Goal: Task Accomplishment & Management: Manage account settings

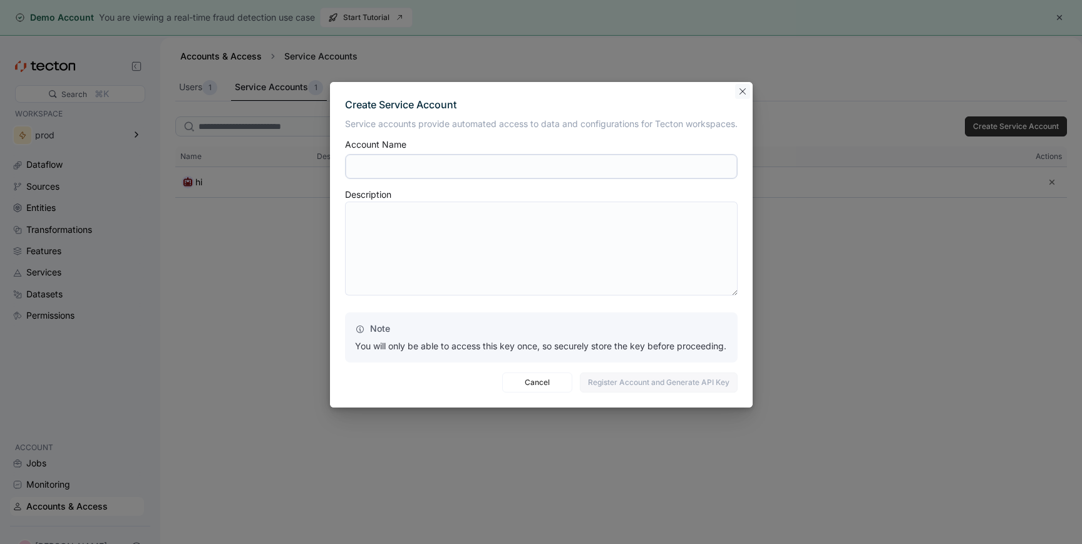
click at [743, 90] on button "Closes this modal window" at bounding box center [742, 91] width 15 height 15
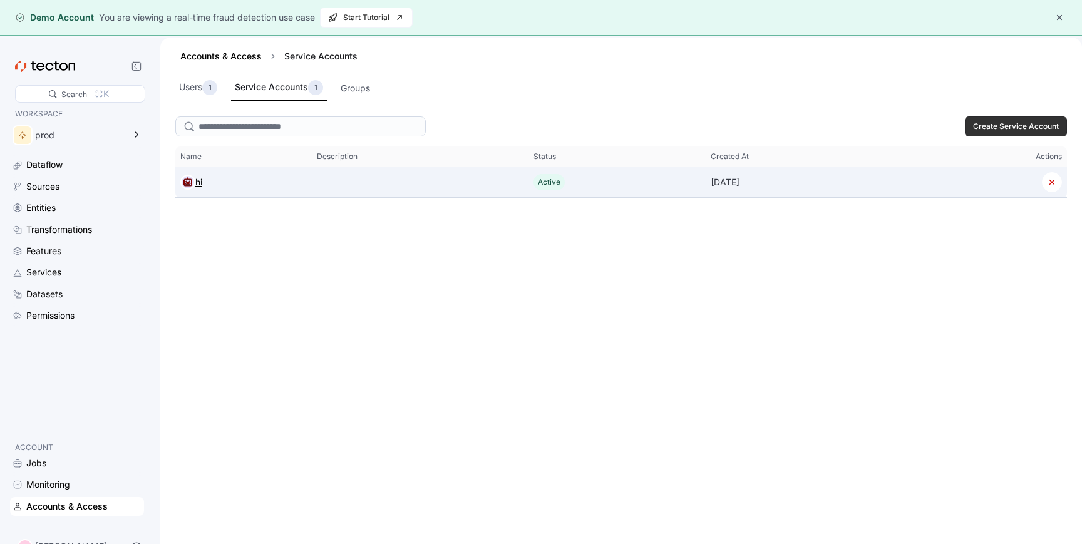
click at [187, 189] on div at bounding box center [187, 182] width 15 height 15
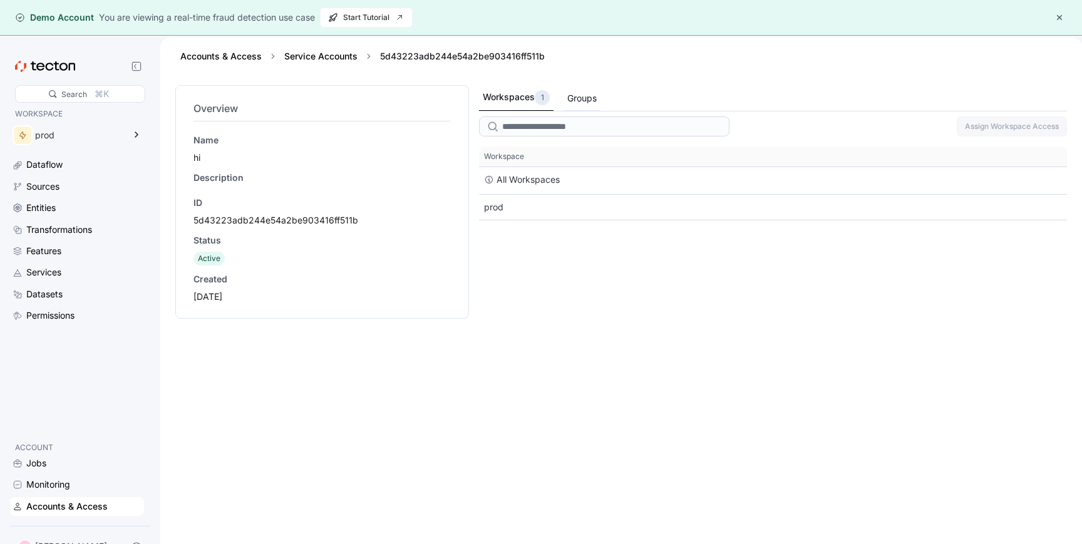
click at [593, 95] on div "Groups" at bounding box center [581, 98] width 29 height 14
click at [523, 101] on div "Workspaces 1" at bounding box center [516, 97] width 66 height 15
click at [341, 54] on link "Service Accounts" at bounding box center [320, 56] width 73 height 11
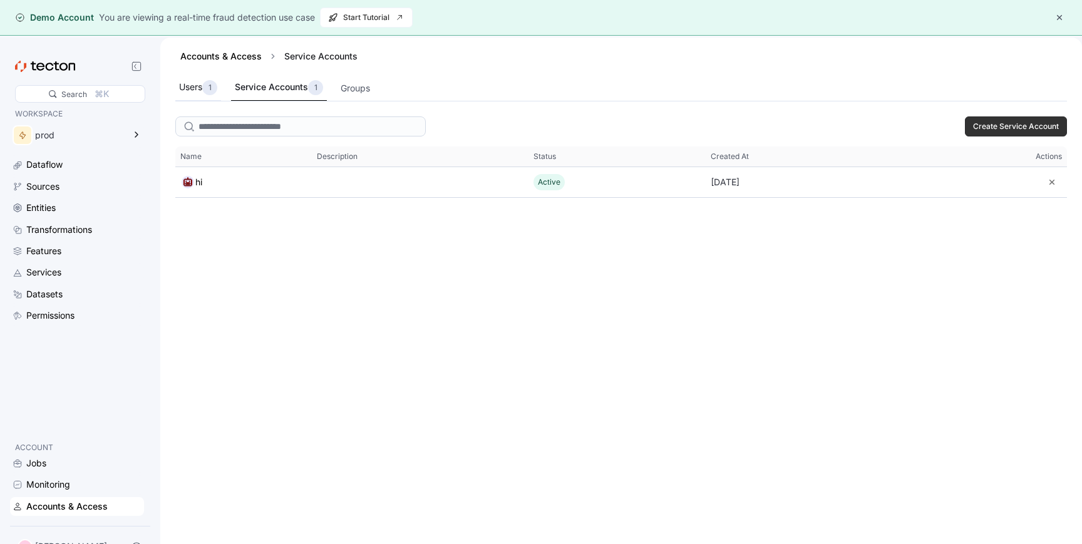
click at [213, 75] on div "Users 1" at bounding box center [198, 88] width 46 height 26
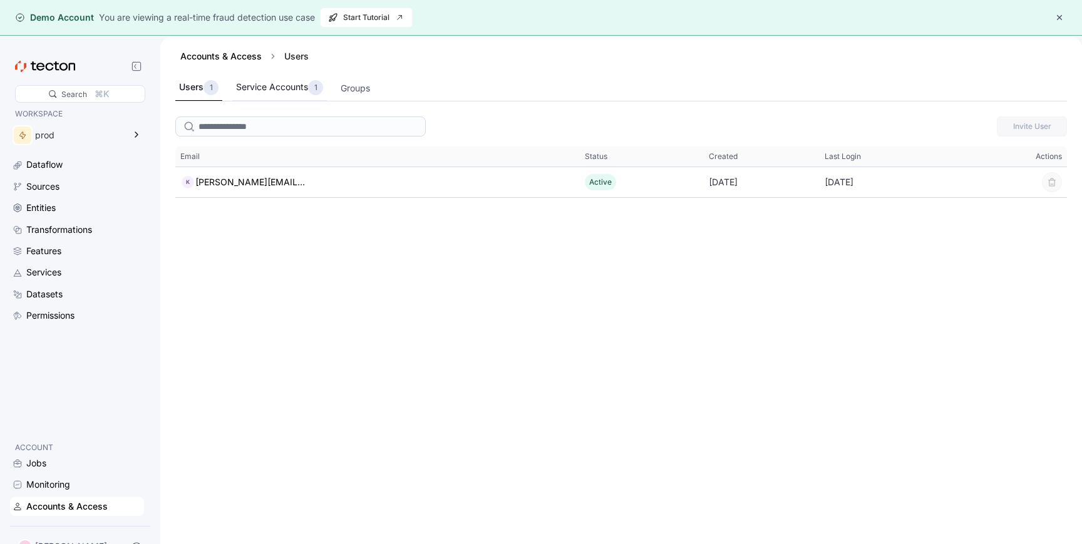
click at [272, 87] on div "Service Accounts 1" at bounding box center [279, 87] width 87 height 15
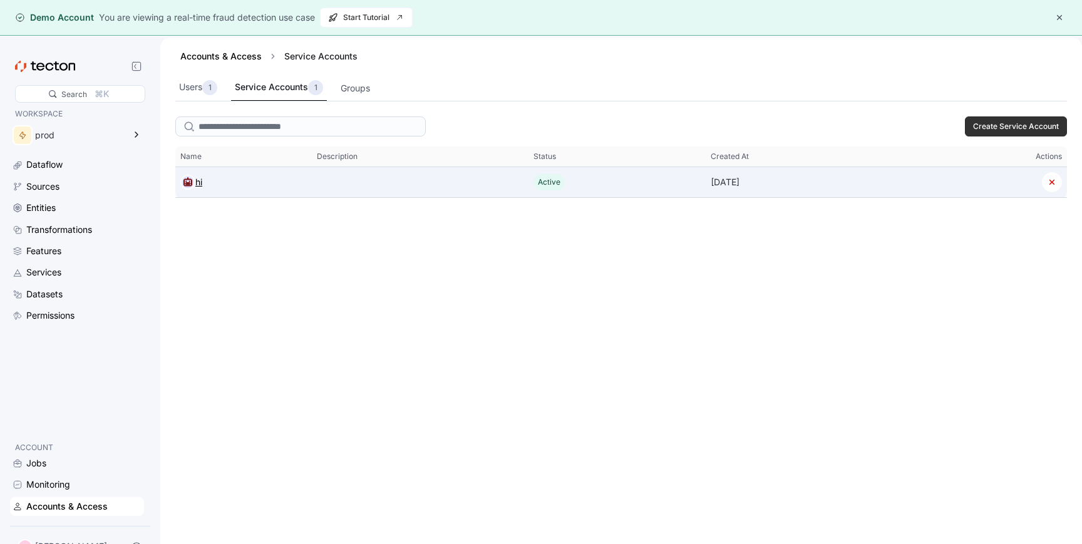
click at [194, 186] on div at bounding box center [187, 182] width 15 height 15
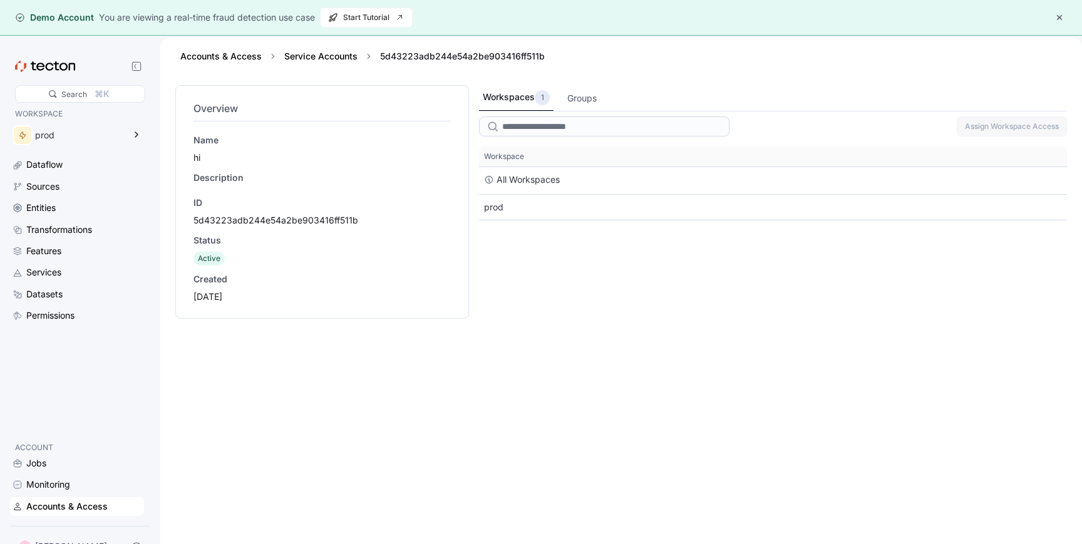
click at [201, 260] on span "Active" at bounding box center [209, 258] width 23 height 9
click at [118, 137] on div "prod" at bounding box center [79, 135] width 89 height 9
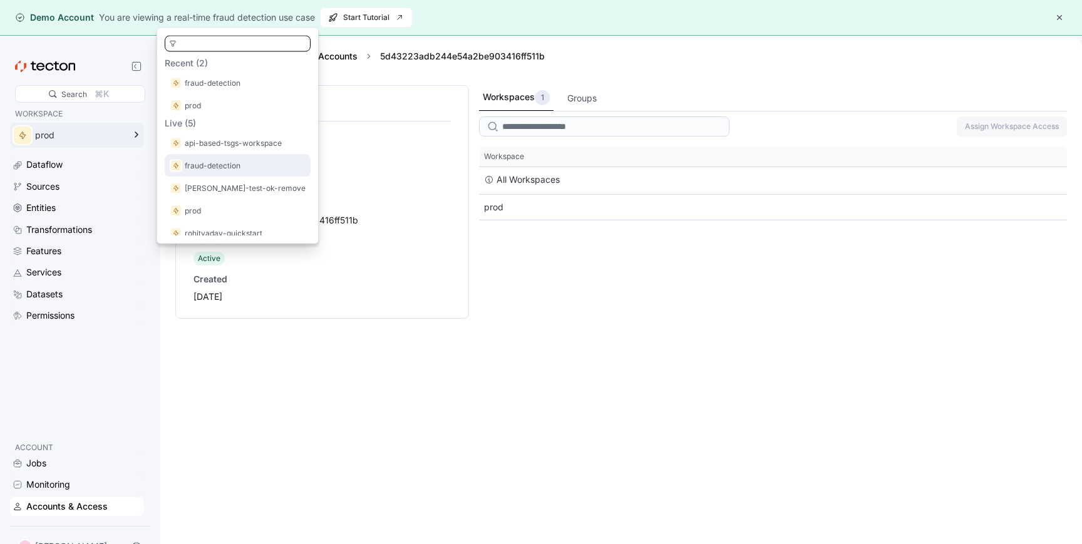
click at [217, 170] on p "fraud-detection" at bounding box center [213, 166] width 56 height 13
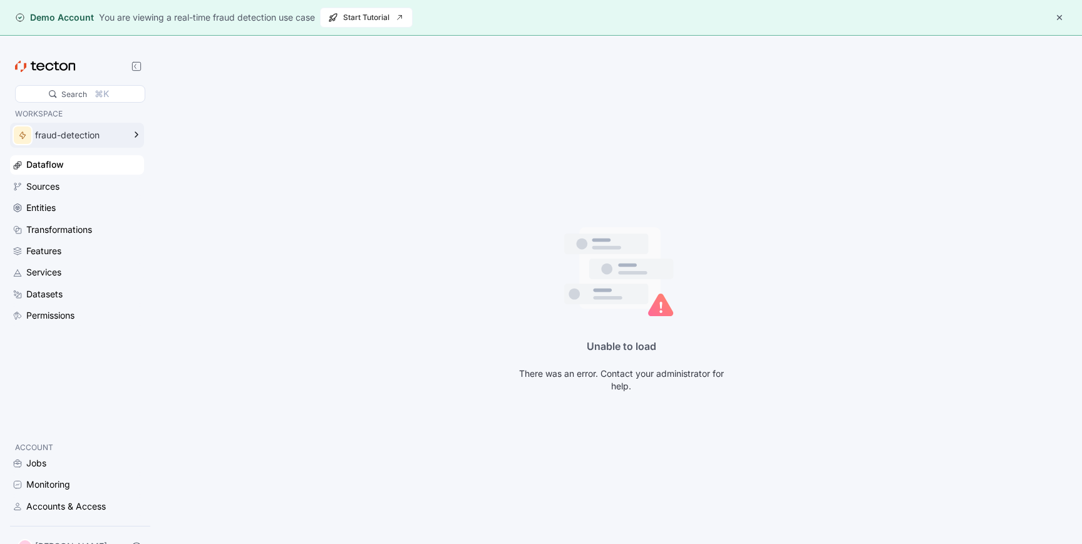
click at [124, 135] on div "fraud-detection" at bounding box center [79, 135] width 89 height 9
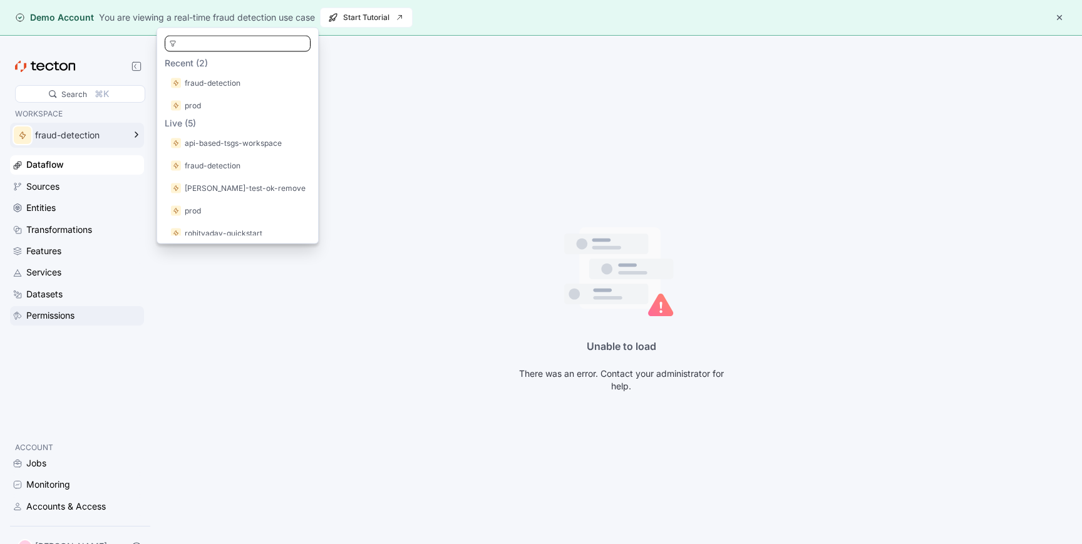
click at [58, 315] on div "Permissions" at bounding box center [50, 316] width 48 height 14
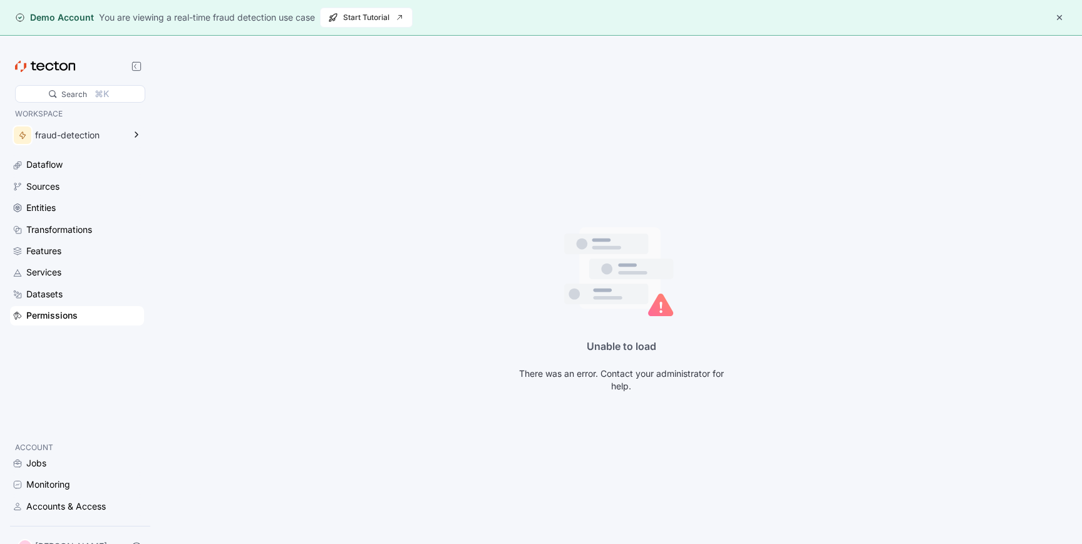
click at [57, 314] on div "Permissions" at bounding box center [51, 316] width 51 height 14
click at [52, 298] on div "Datasets" at bounding box center [44, 294] width 36 height 14
click at [53, 319] on div "Permissions" at bounding box center [50, 316] width 48 height 14
click at [78, 141] on div "fraud-detection" at bounding box center [68, 135] width 117 height 25
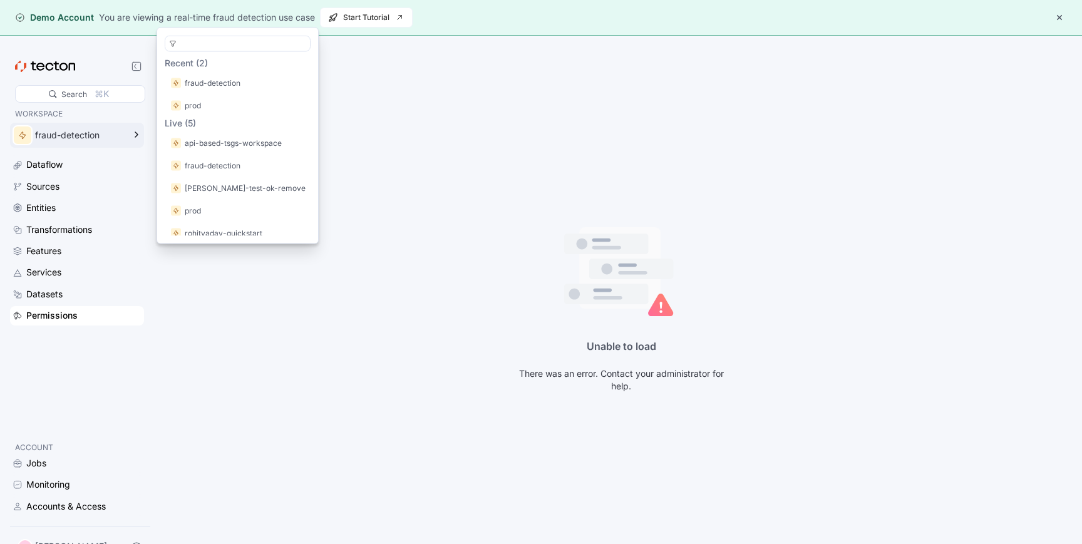
click at [78, 141] on div "fraud-detection" at bounding box center [68, 135] width 117 height 25
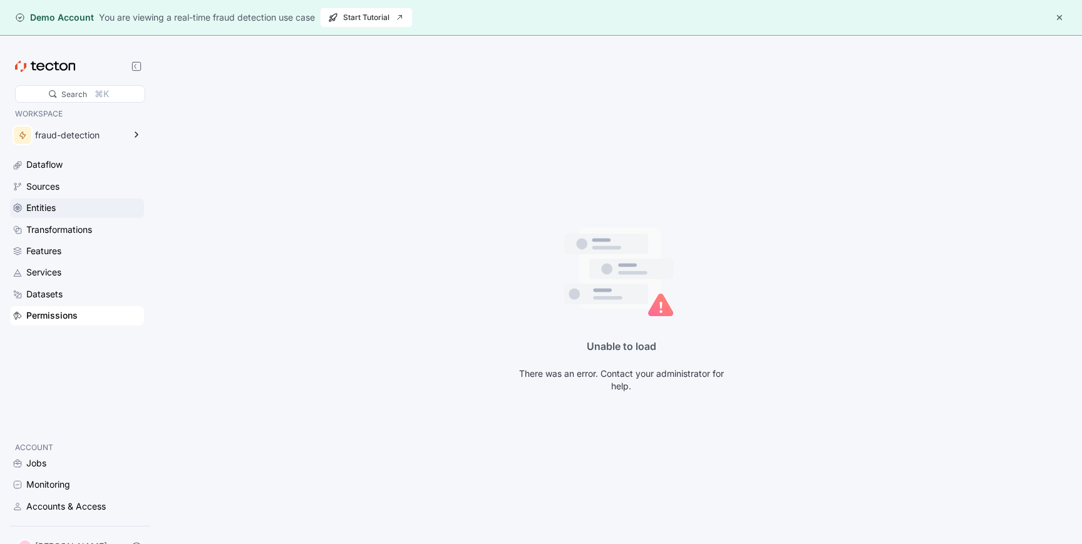
click at [55, 203] on div "Entities" at bounding box center [40, 208] width 29 height 14
click at [61, 241] on div "Dataflow Sources Entities Transformations Features Services Datasets Permissions" at bounding box center [77, 240] width 134 height 170
click at [61, 230] on div "Transformations" at bounding box center [59, 230] width 66 height 14
click at [59, 251] on div "Features" at bounding box center [43, 251] width 35 height 14
click at [44, 505] on div "Accounts & Access" at bounding box center [66, 507] width 80 height 14
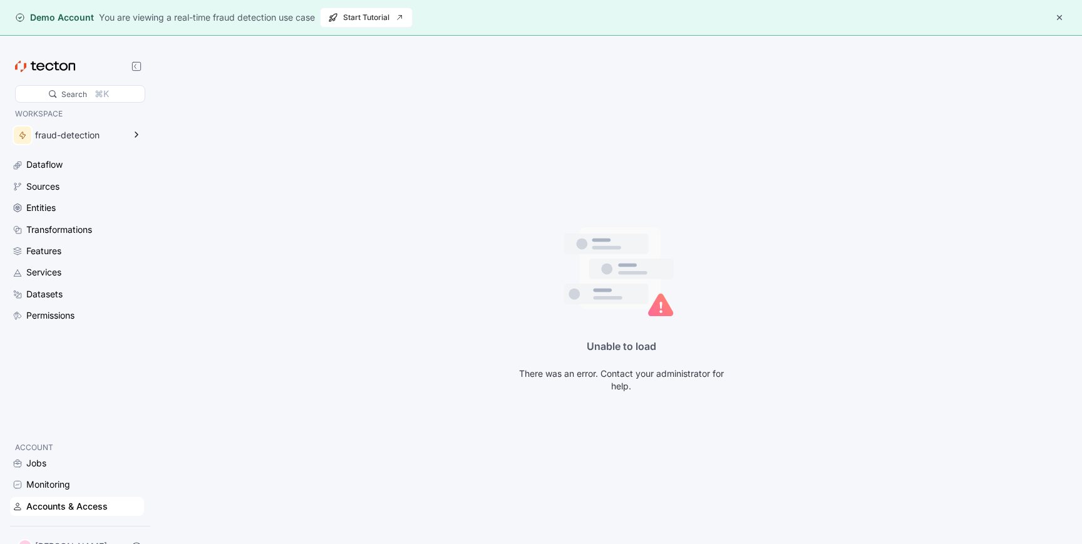
click at [44, 505] on div "Accounts & Access" at bounding box center [66, 507] width 81 height 14
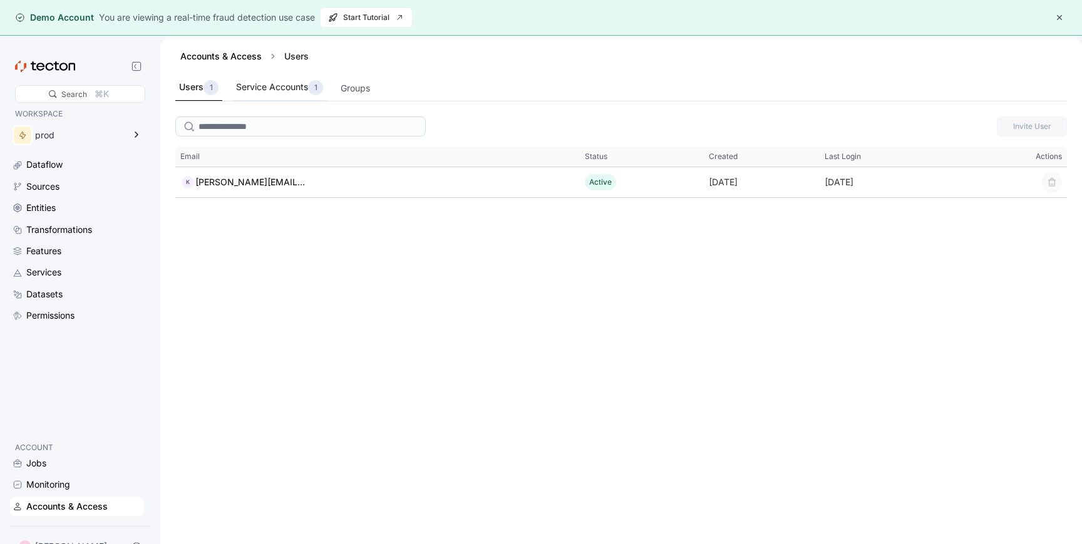
click at [279, 89] on div "Service Accounts 1" at bounding box center [279, 87] width 87 height 15
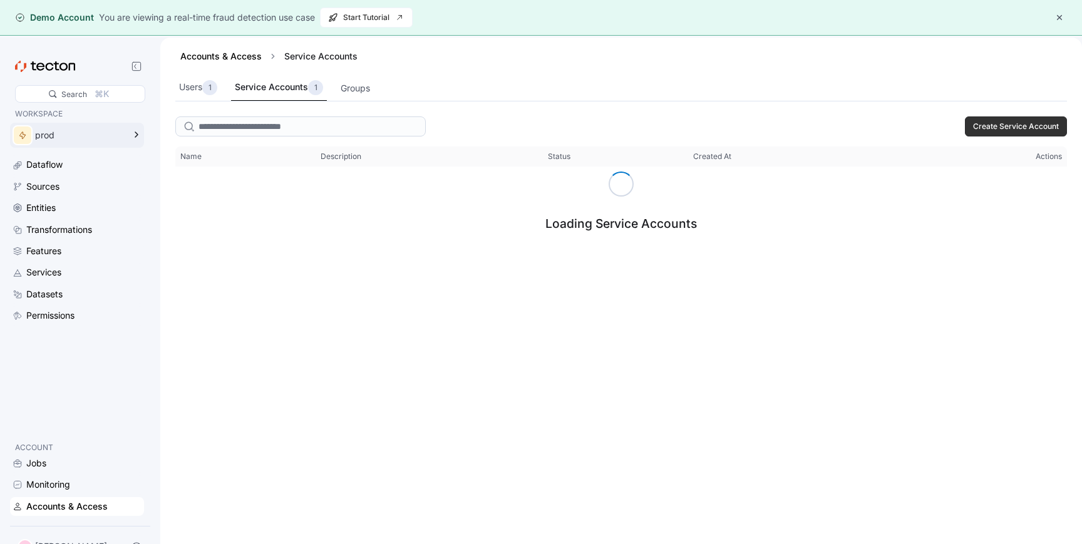
click at [127, 140] on div "prod" at bounding box center [68, 135] width 117 height 25
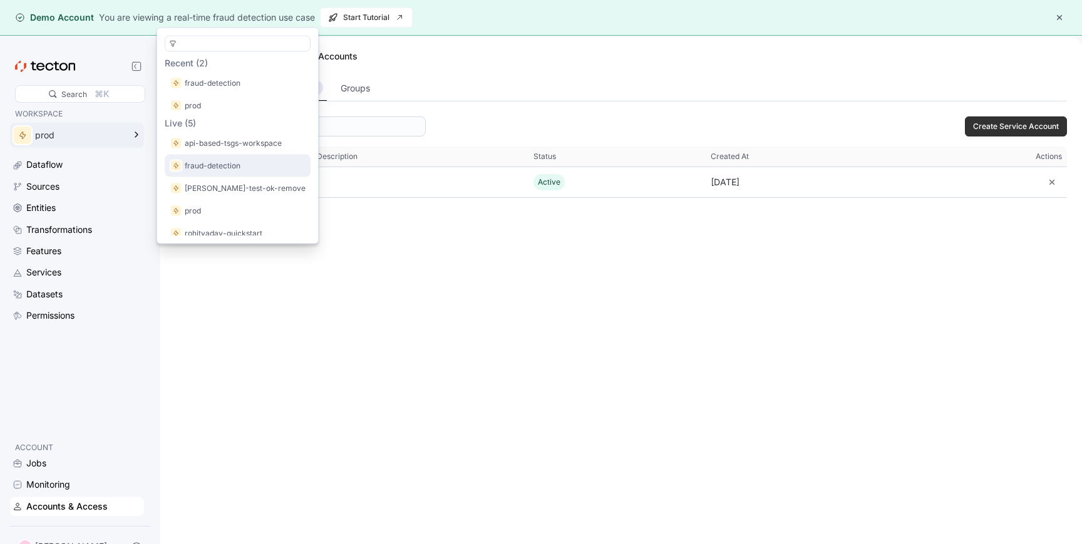
click at [205, 168] on p "fraud-detection" at bounding box center [213, 166] width 56 height 13
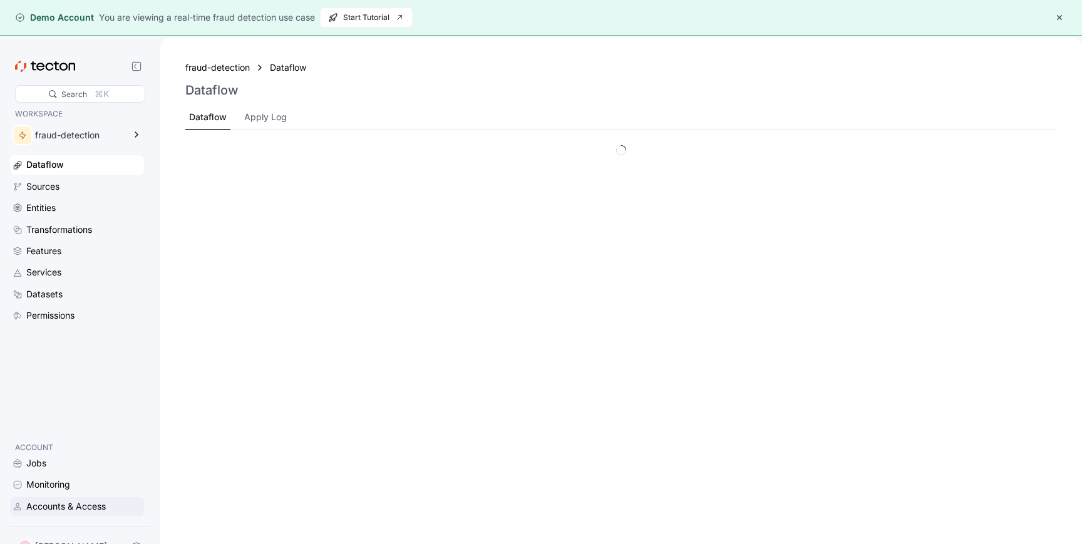
click at [49, 511] on div "Accounts & Access" at bounding box center [66, 507] width 80 height 14
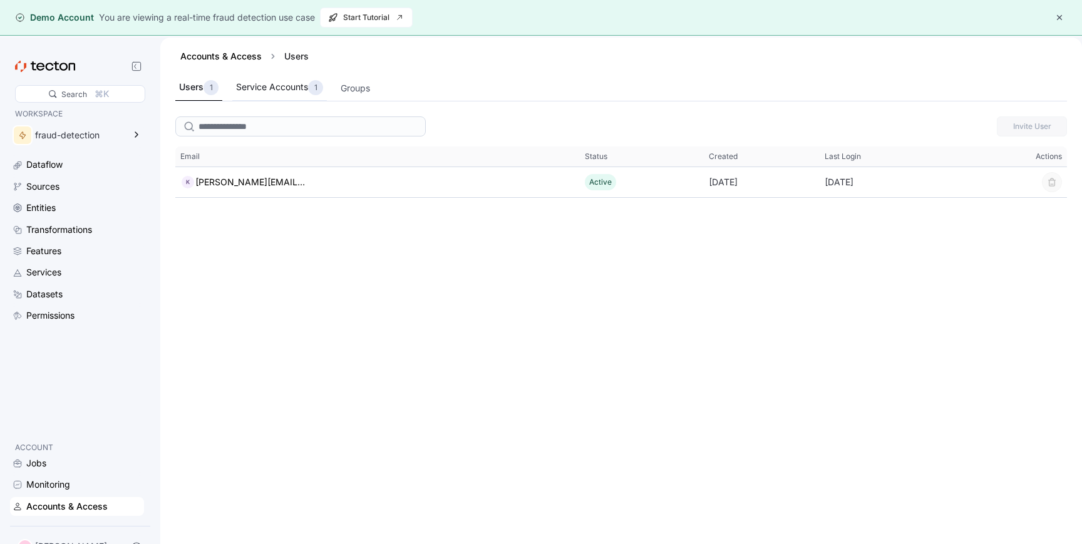
click at [303, 87] on div "Service Accounts 1" at bounding box center [279, 87] width 87 height 15
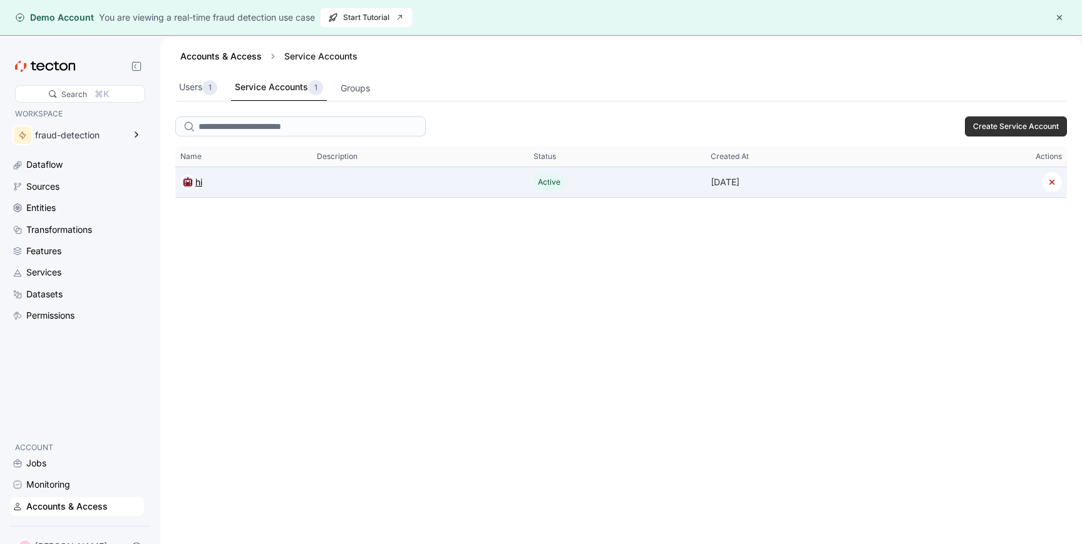
click at [187, 180] on icon at bounding box center [188, 182] width 10 height 10
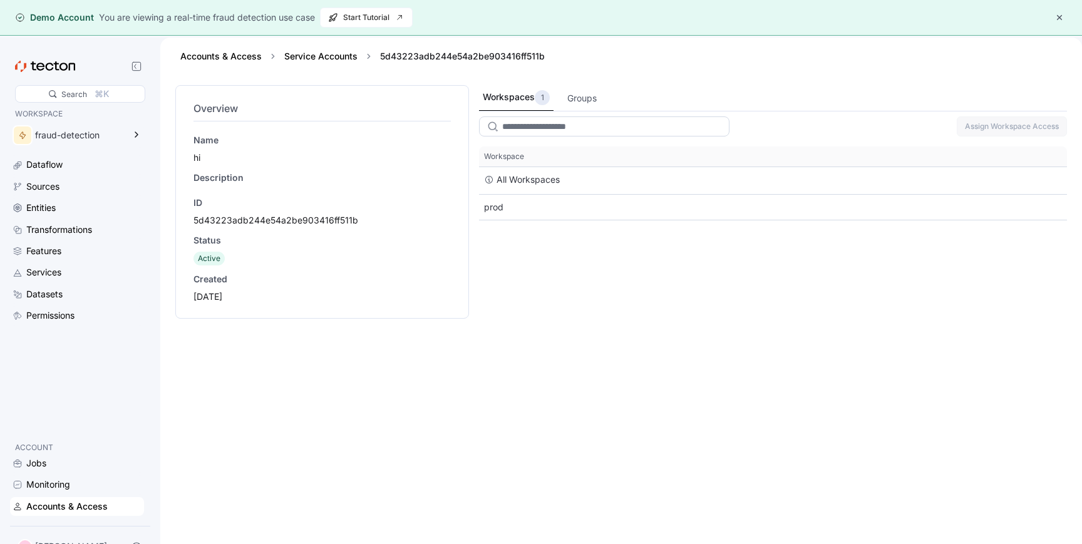
click at [551, 128] on input "search" at bounding box center [604, 127] width 251 height 20
type input "*"
click at [331, 56] on link "Service Accounts" at bounding box center [320, 56] width 73 height 11
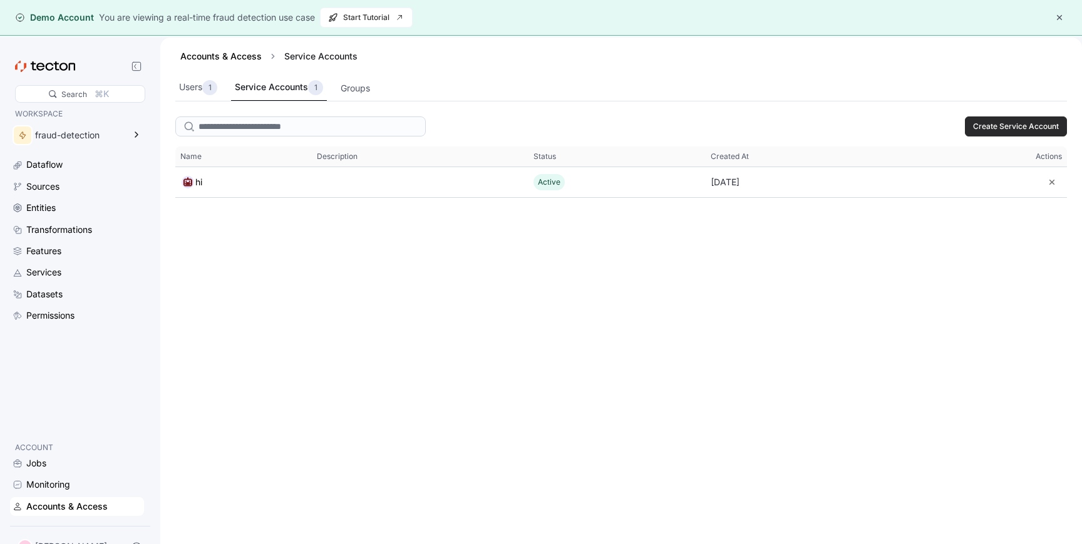
click at [1033, 135] on span "Create Service Account" at bounding box center [1016, 126] width 86 height 19
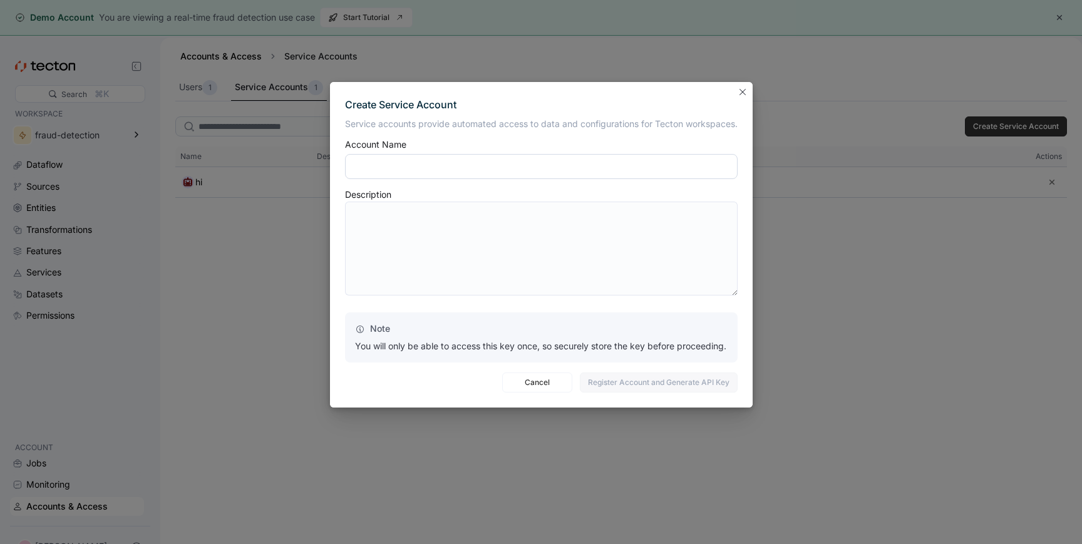
click at [644, 163] on input "text" at bounding box center [541, 166] width 393 height 25
type input "***"
click at [660, 387] on span "Register Account and Generate API Key" at bounding box center [659, 382] width 142 height 19
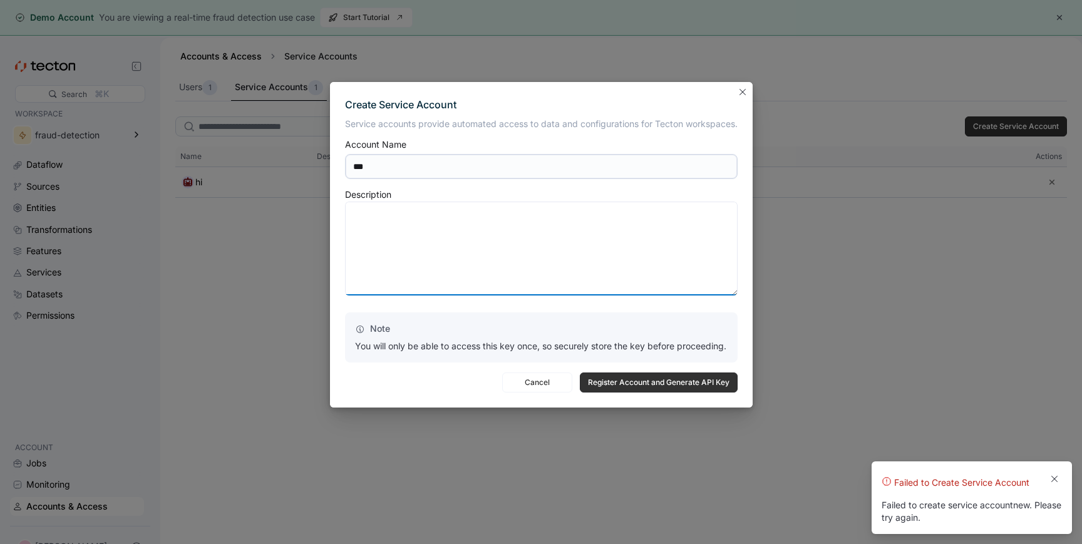
click at [517, 225] on textarea at bounding box center [541, 249] width 393 height 94
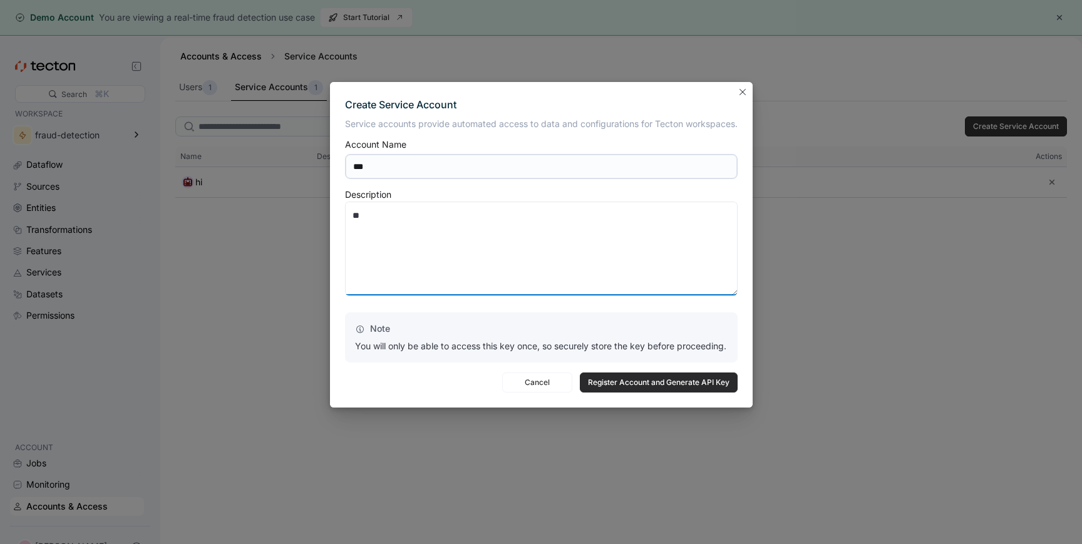
type textarea "**"
click at [646, 378] on span "Register Account and Generate API Key" at bounding box center [659, 382] width 142 height 19
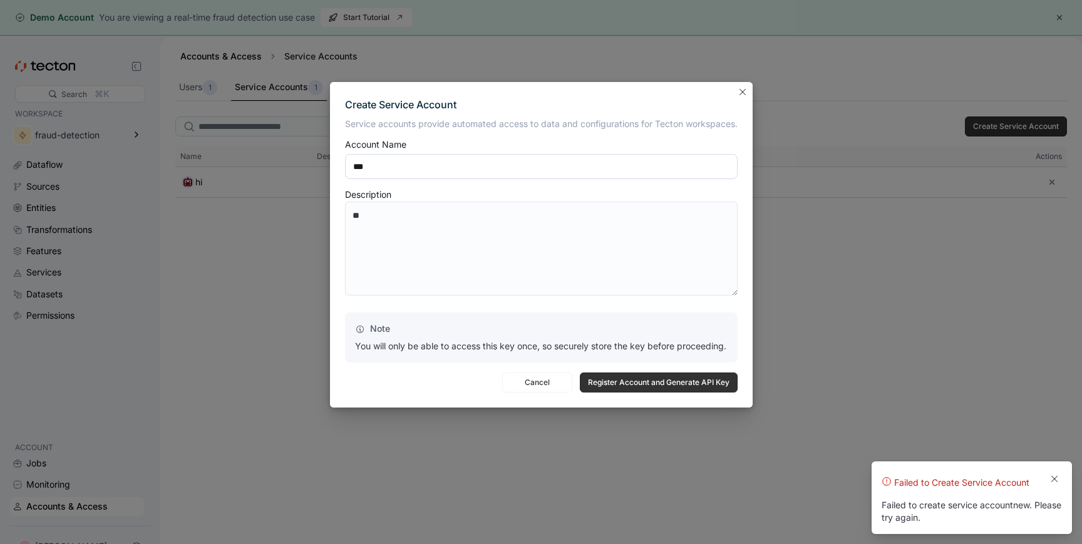
click at [380, 170] on input "***" at bounding box center [541, 166] width 393 height 25
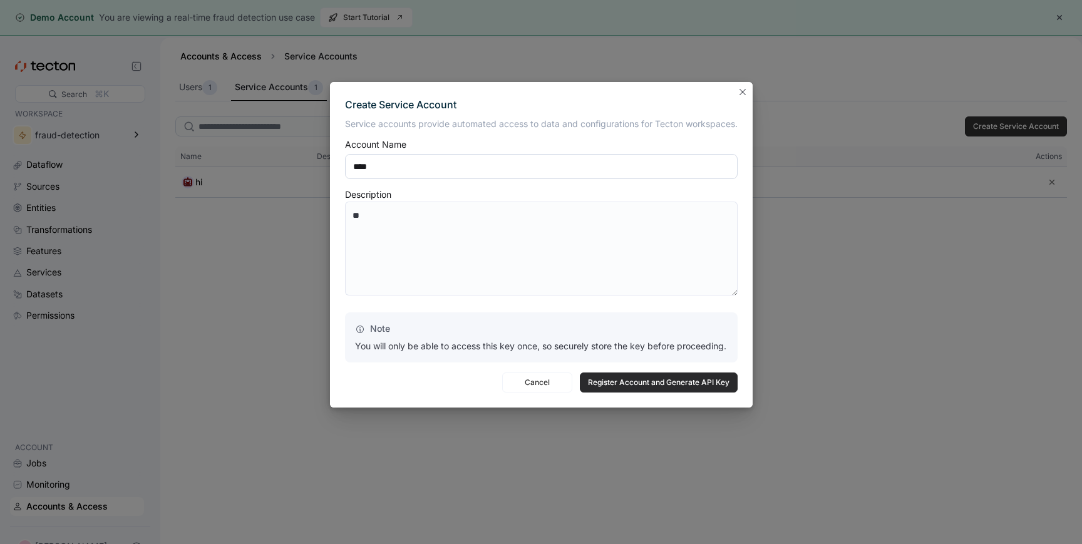
type input "****"
click at [684, 388] on span "Register Account and Generate API Key" at bounding box center [659, 382] width 142 height 19
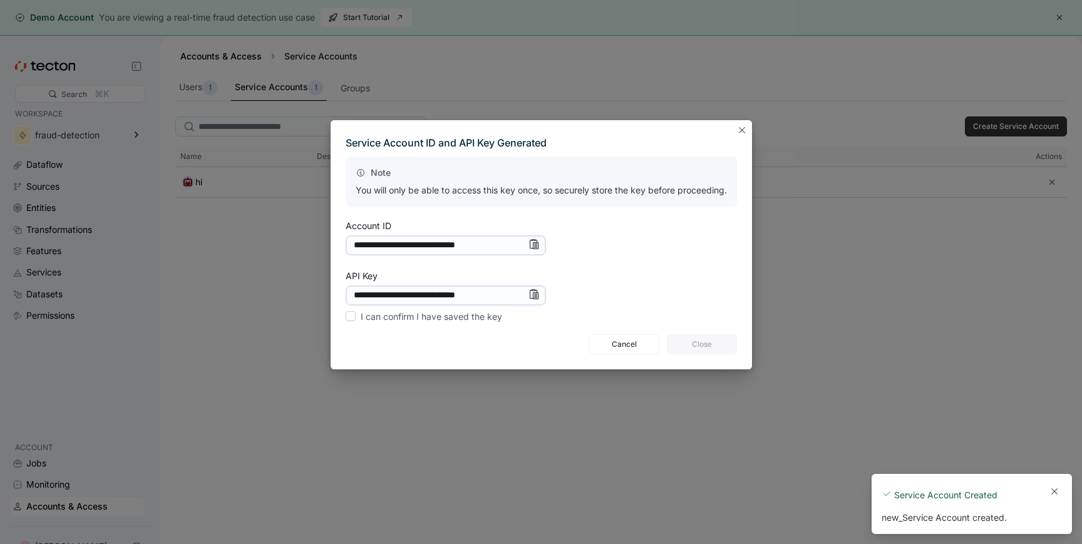
click at [531, 294] on icon "Info" at bounding box center [534, 294] width 9 height 9
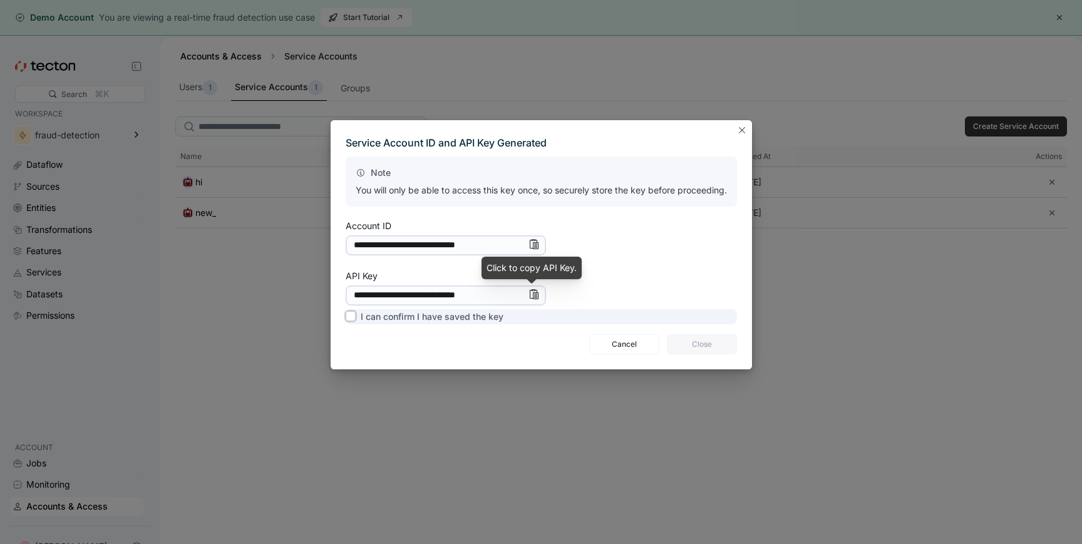
click at [426, 319] on label "I can confirm I have saved the key" at bounding box center [425, 316] width 158 height 15
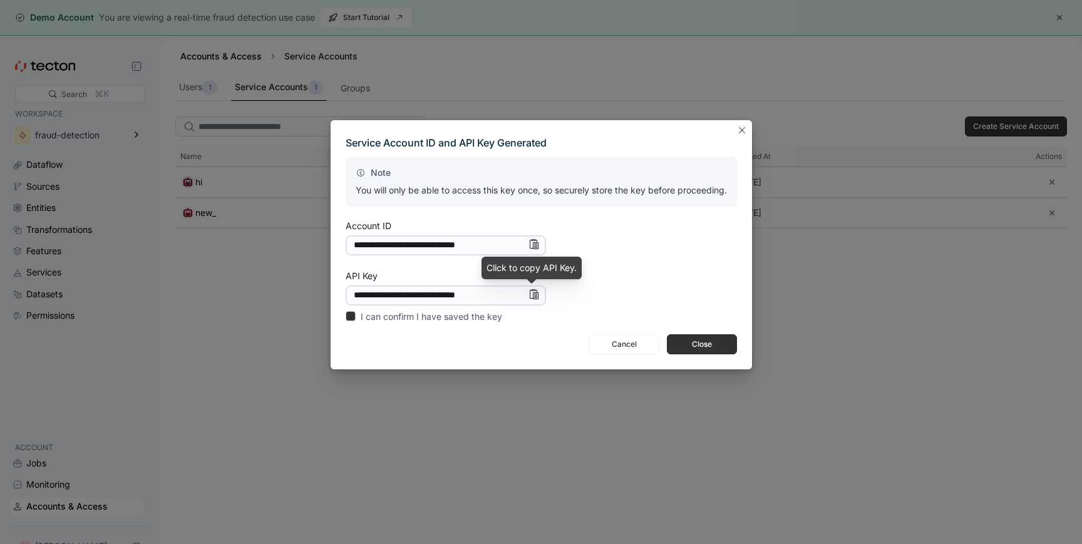
click at [529, 293] on icon "Info" at bounding box center [534, 294] width 10 height 10
click at [685, 346] on span "Close" at bounding box center [702, 344] width 54 height 19
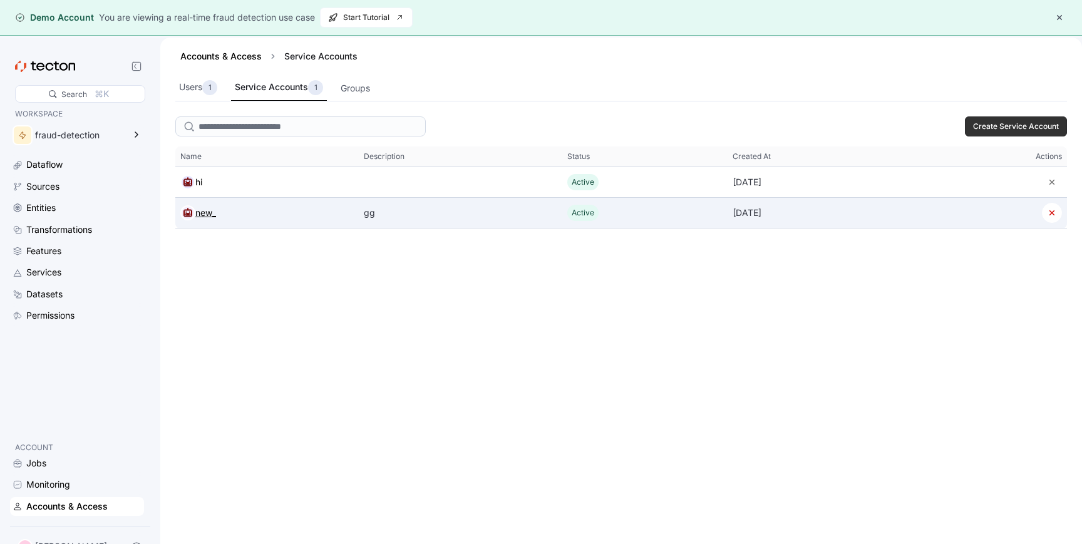
click at [203, 210] on div "new_" at bounding box center [205, 212] width 21 height 15
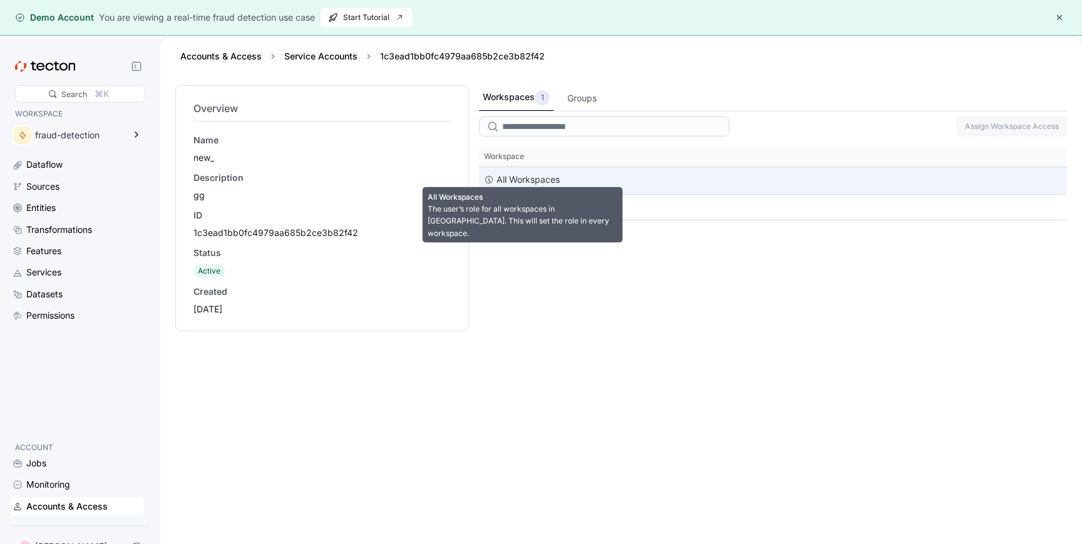
click at [489, 182] on icon at bounding box center [489, 180] width 10 height 10
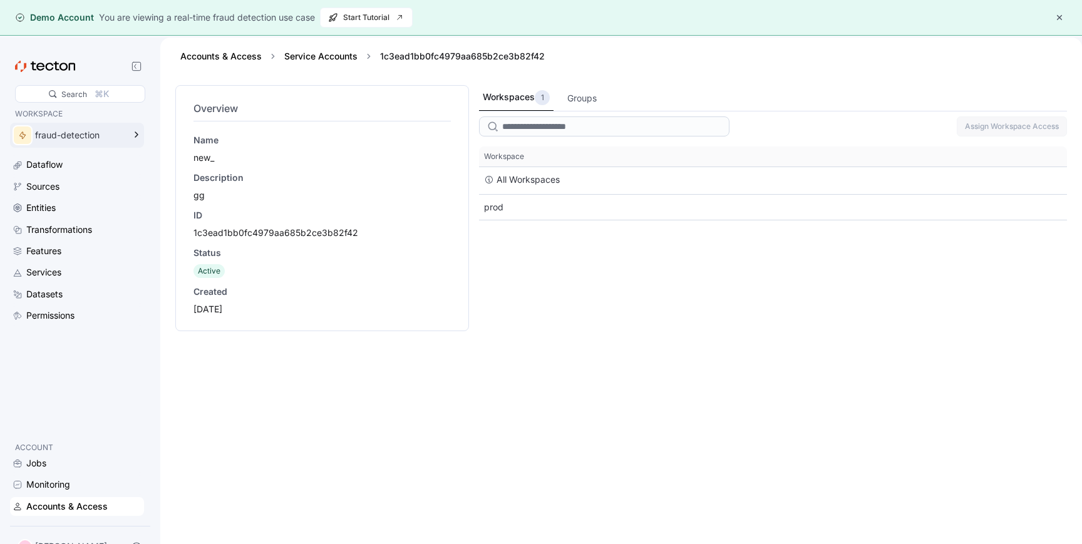
click at [103, 129] on div "fraud-detection" at bounding box center [68, 135] width 117 height 25
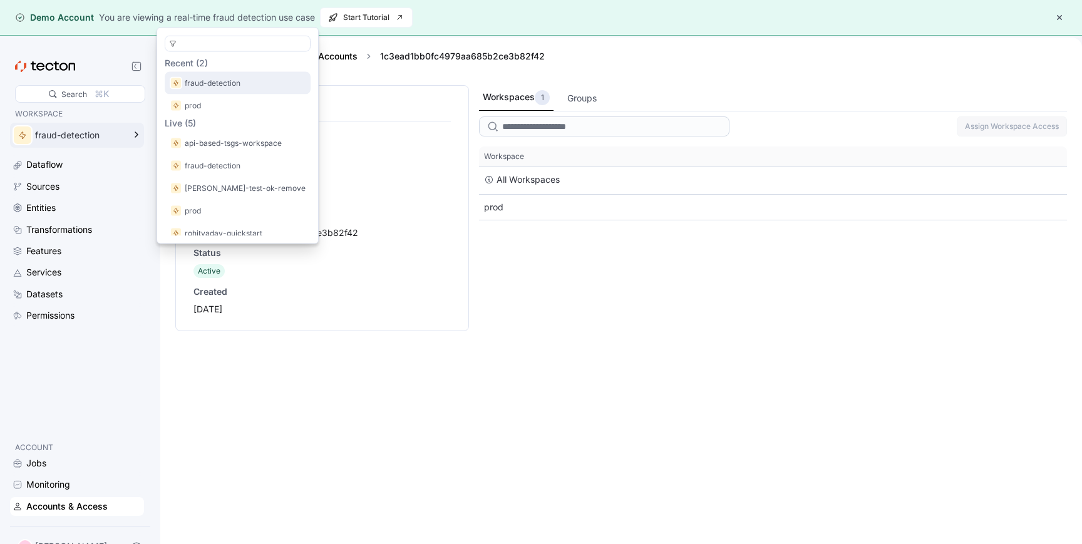
click at [220, 90] on div "fraud-detection" at bounding box center [238, 83] width 146 height 23
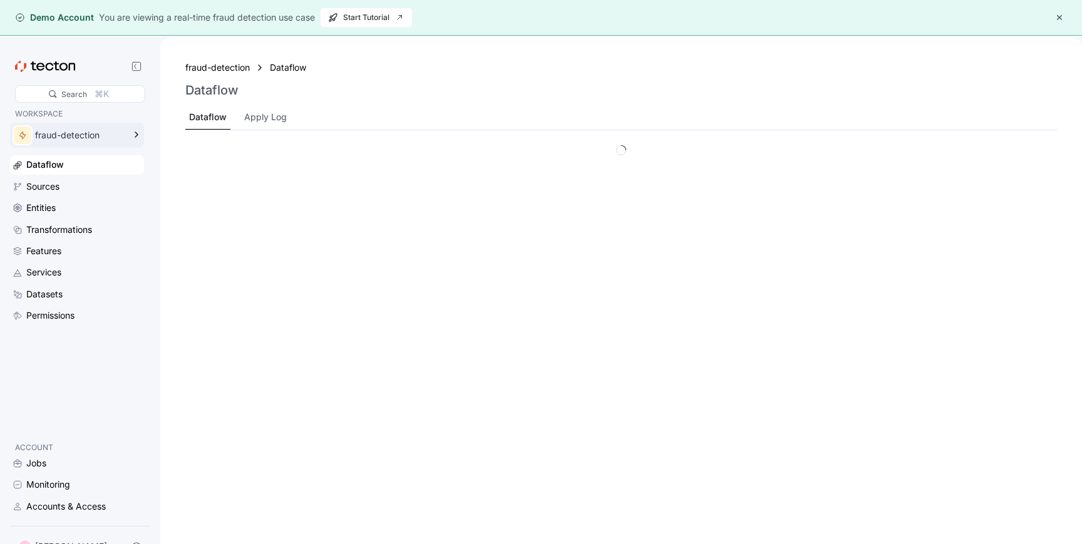
click at [112, 135] on div "fraud-detection" at bounding box center [79, 135] width 89 height 9
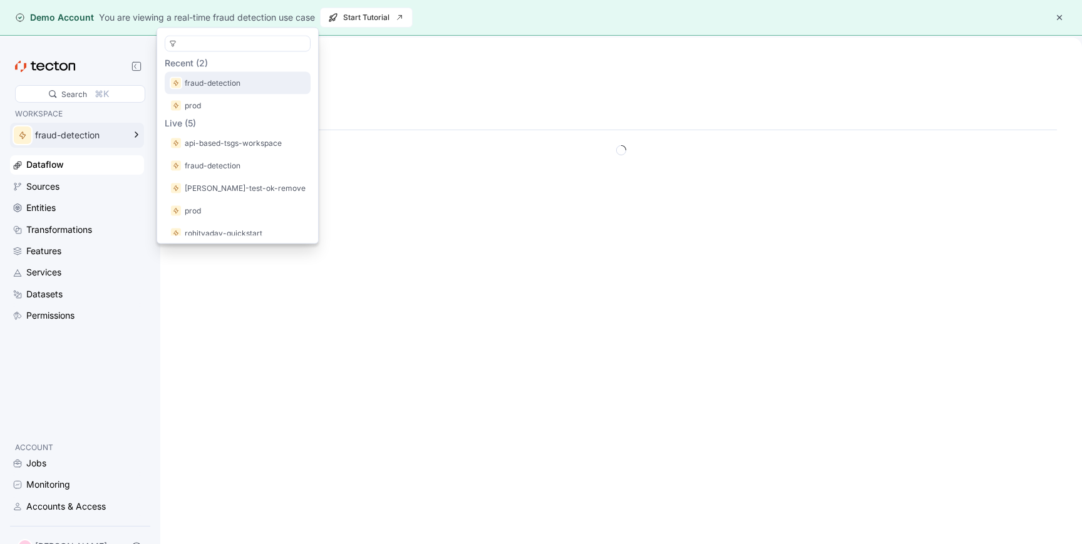
click at [206, 81] on p "fraud-detection" at bounding box center [213, 83] width 56 height 13
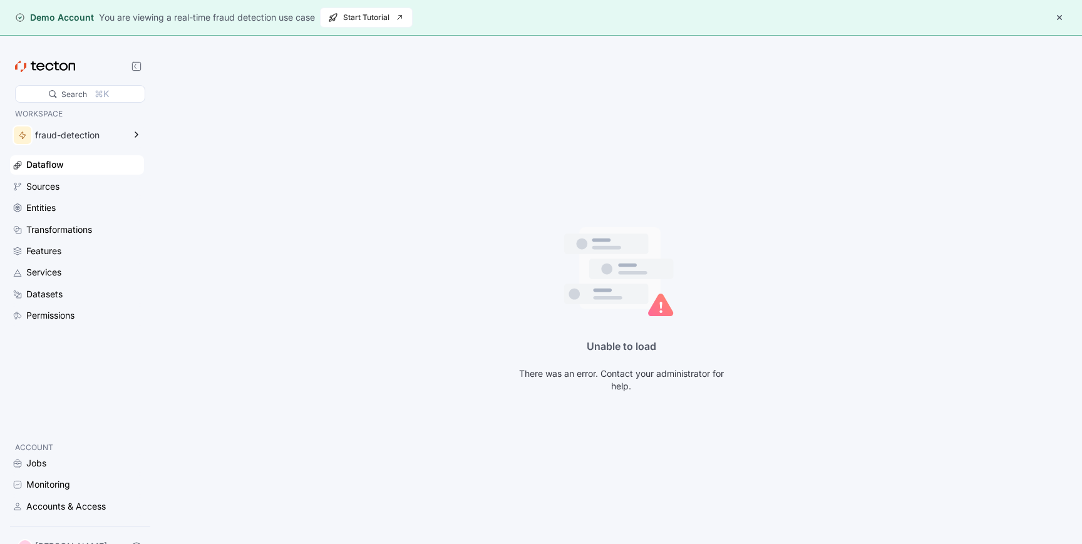
click at [45, 517] on div "Search ⌘K WORKSPACE fraud-detection Dataflow Sources Entities Transformations F…" at bounding box center [80, 310] width 150 height 514
click at [46, 510] on div "Accounts & Access" at bounding box center [66, 507] width 80 height 14
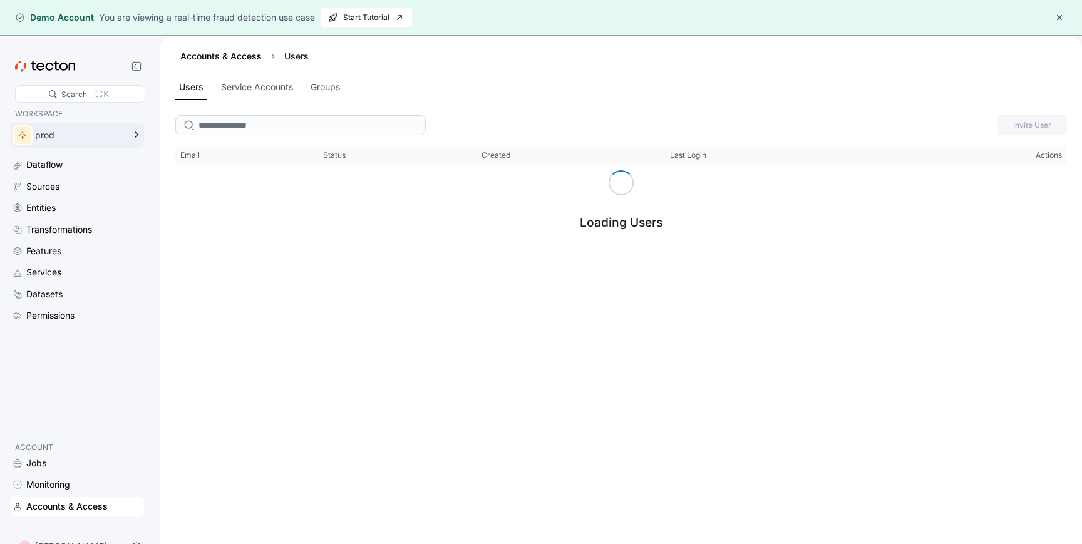
click at [138, 138] on icon at bounding box center [136, 134] width 15 height 15
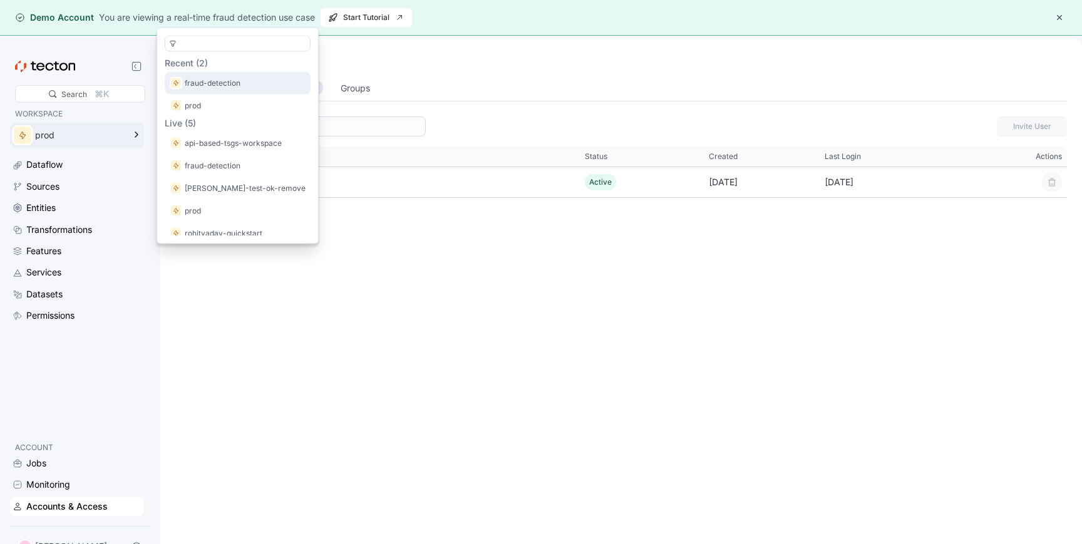
click at [225, 85] on p "fraud-detection" at bounding box center [213, 83] width 56 height 13
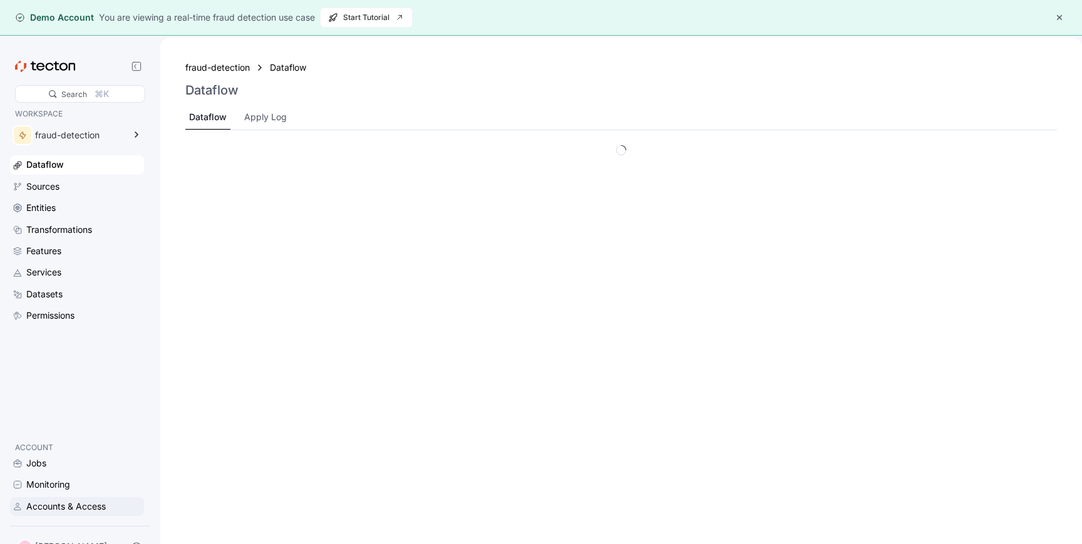
click at [100, 506] on div "Accounts & Access" at bounding box center [66, 507] width 80 height 14
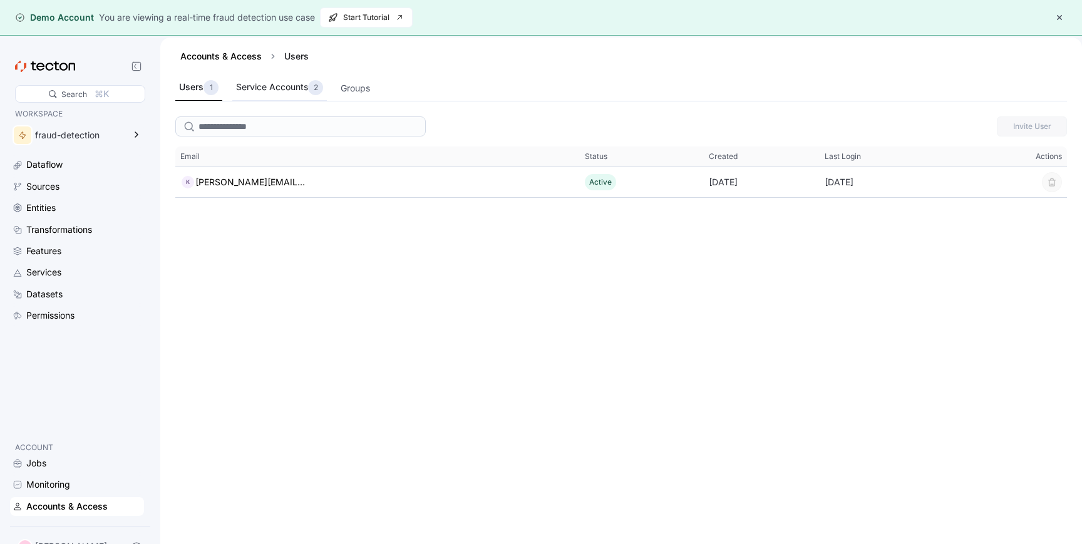
click at [277, 92] on div "Service Accounts 2" at bounding box center [279, 87] width 87 height 15
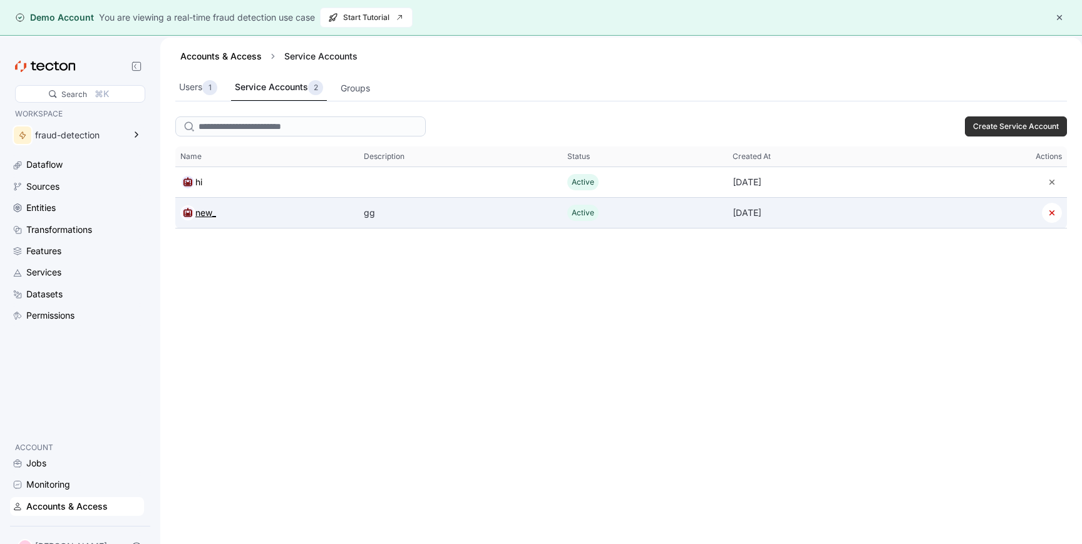
click at [204, 216] on div "new_" at bounding box center [205, 212] width 21 height 15
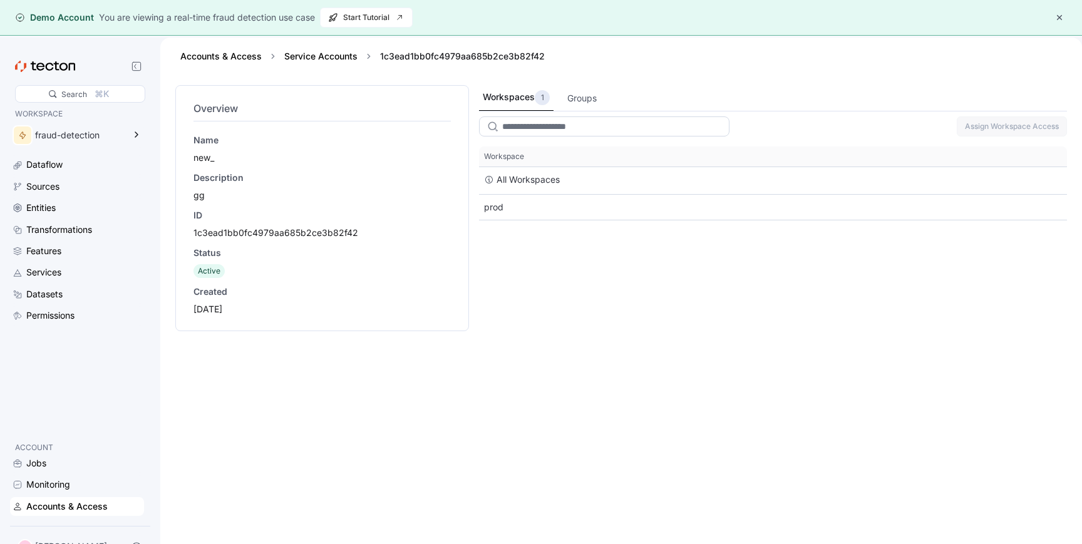
click at [591, 121] on input "search" at bounding box center [604, 127] width 251 height 20
type input "*"
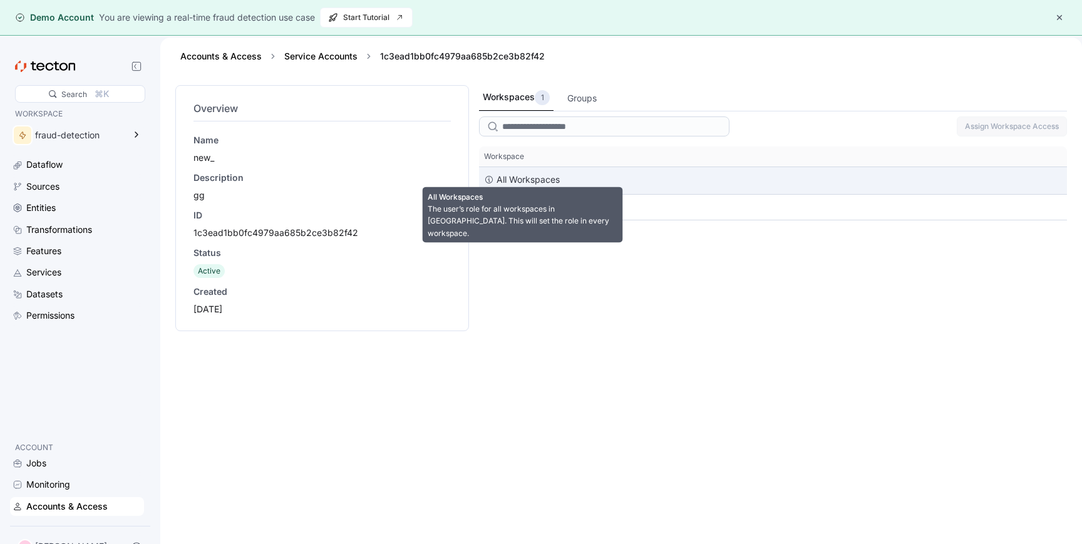
click at [490, 180] on icon at bounding box center [489, 180] width 10 height 10
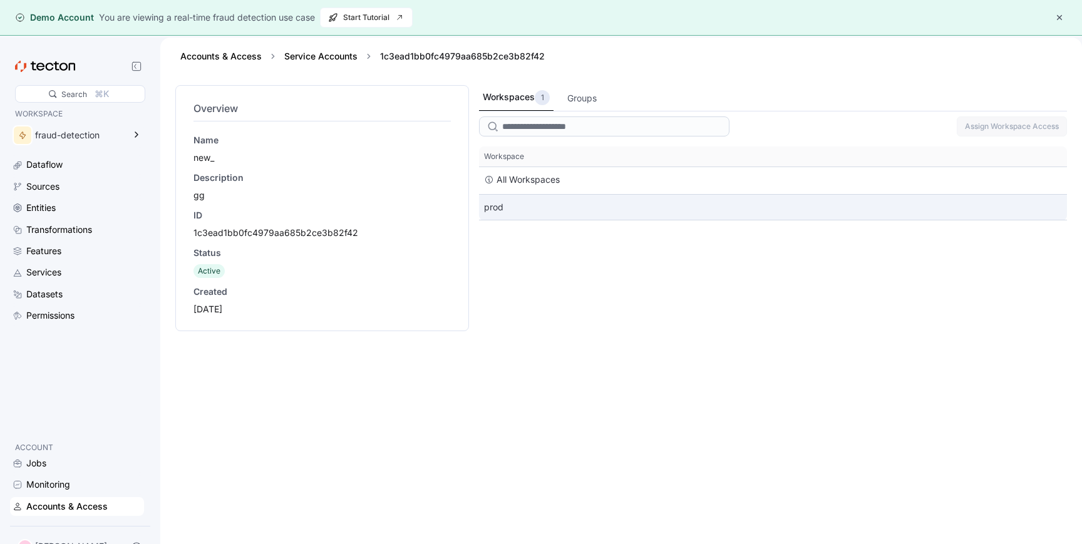
click at [720, 200] on div "prod" at bounding box center [773, 207] width 588 height 25
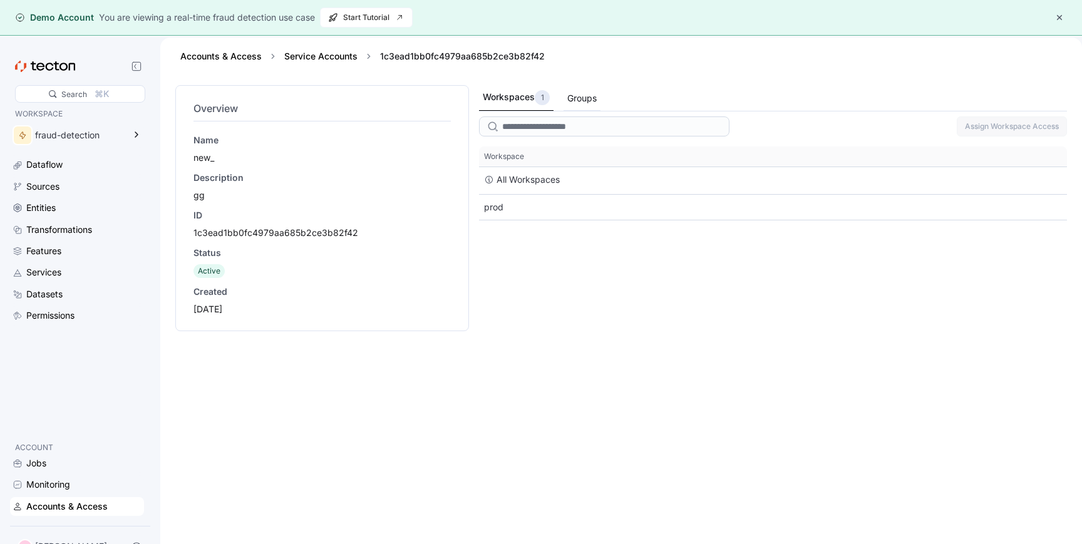
click at [599, 103] on div "Groups" at bounding box center [582, 98] width 37 height 24
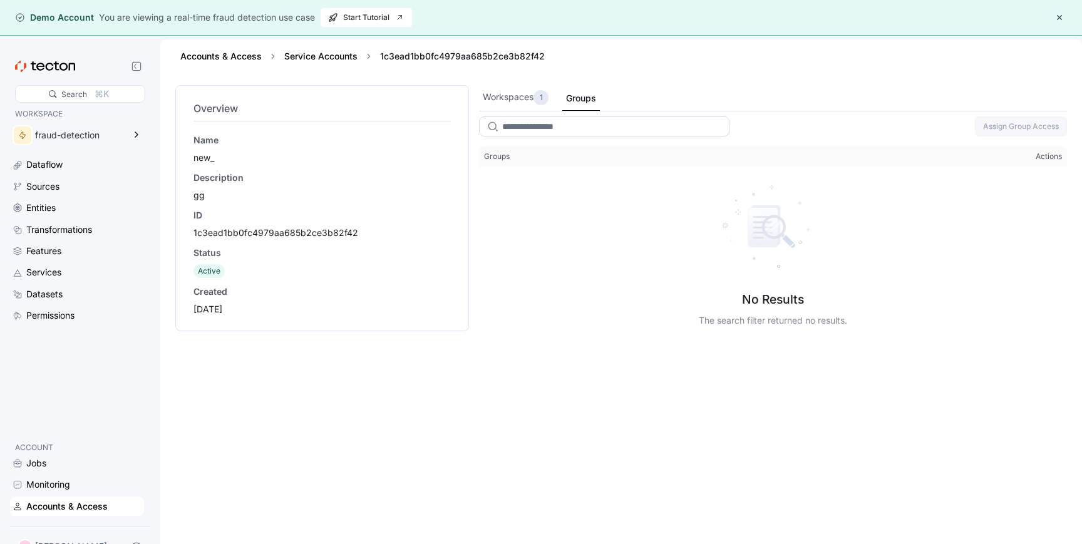
click at [579, 128] on input "search" at bounding box center [604, 127] width 251 height 20
type input "*"
click at [41, 140] on div "fraud-detection" at bounding box center [68, 135] width 117 height 25
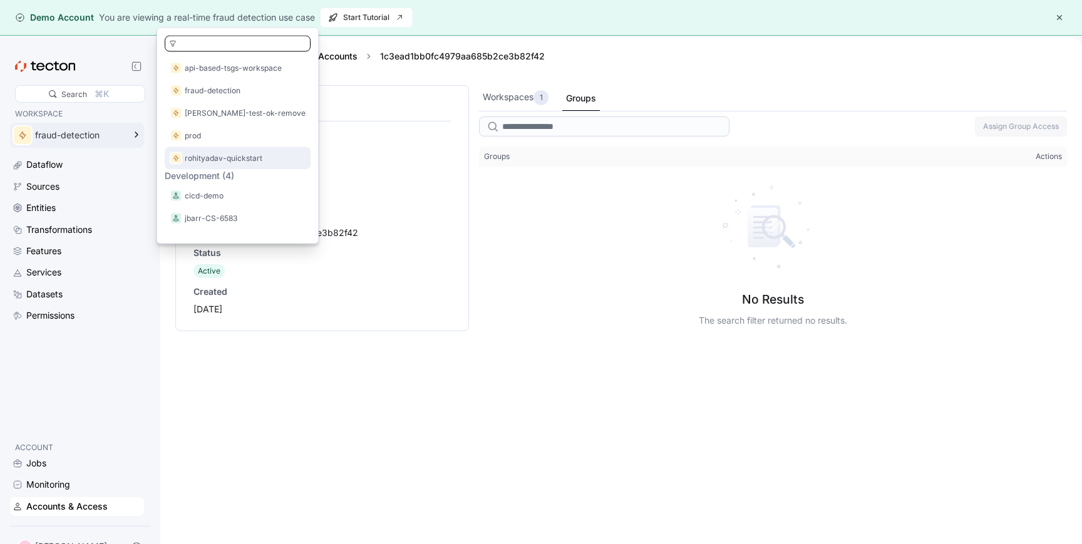
scroll to position [114, 0]
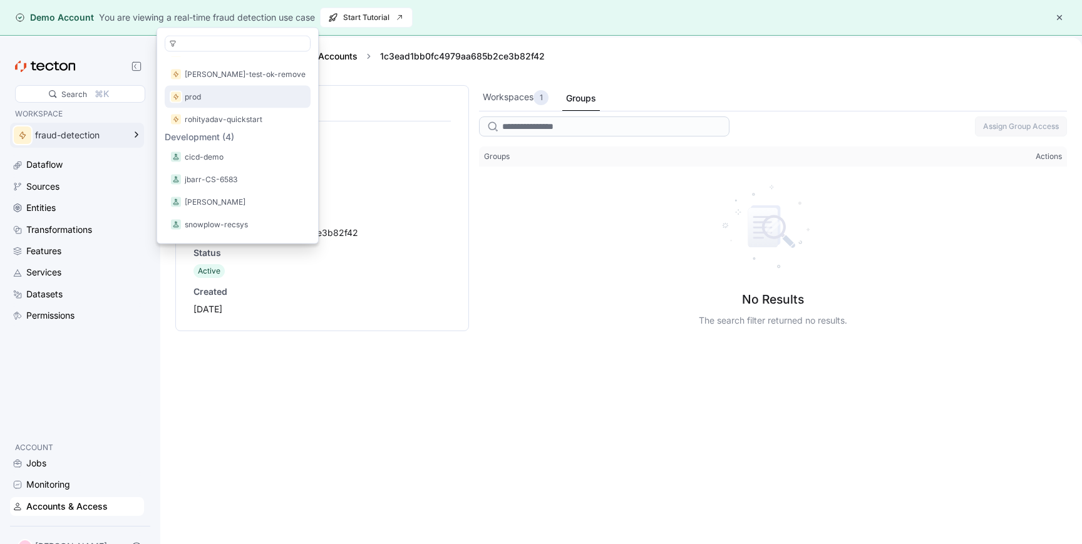
click at [199, 93] on p "prod" at bounding box center [193, 97] width 16 height 13
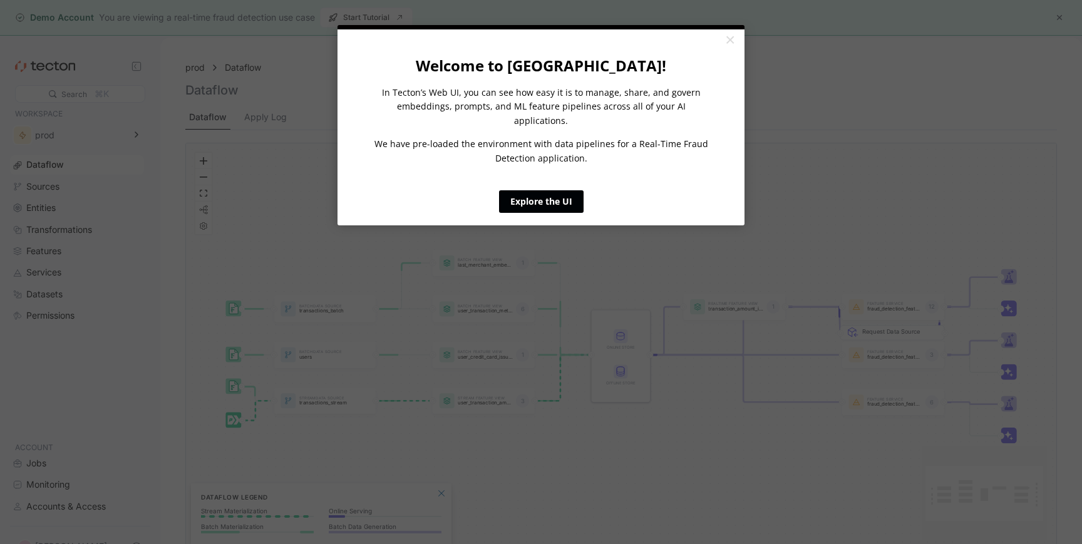
click at [524, 191] on link "Explore the UI" at bounding box center [541, 201] width 85 height 23
